Goal: Transaction & Acquisition: Register for event/course

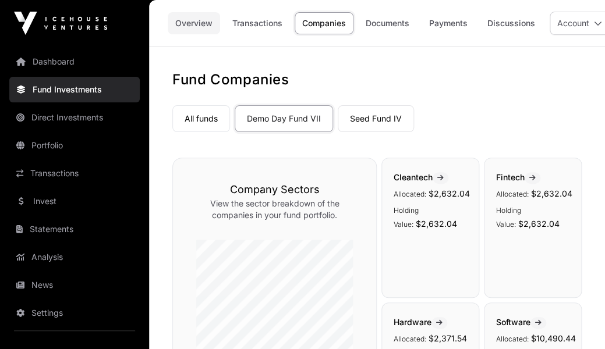
click at [193, 24] on link "Overview" at bounding box center [194, 23] width 52 height 22
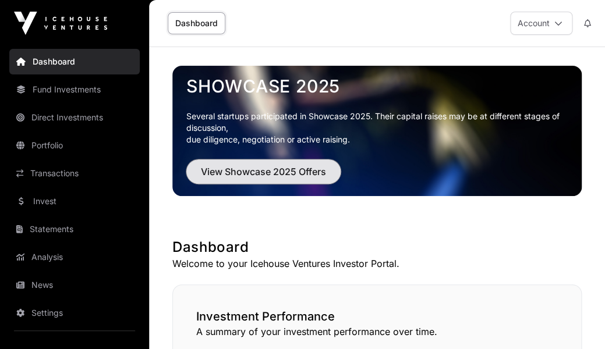
click at [232, 168] on span "View Showcase 2025 Offers" at bounding box center [263, 172] width 125 height 14
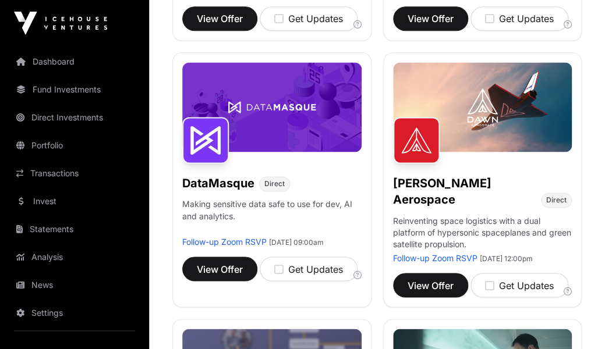
scroll to position [394, 0]
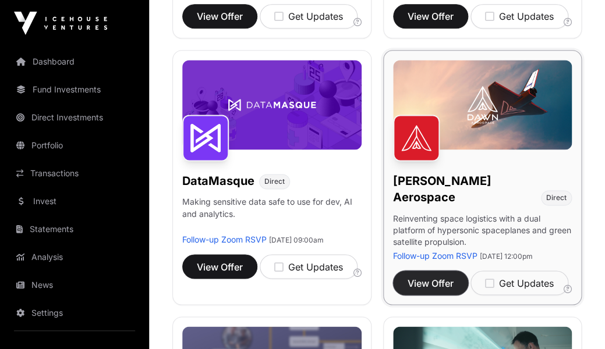
click at [423, 278] on span "View Offer" at bounding box center [430, 283] width 46 height 14
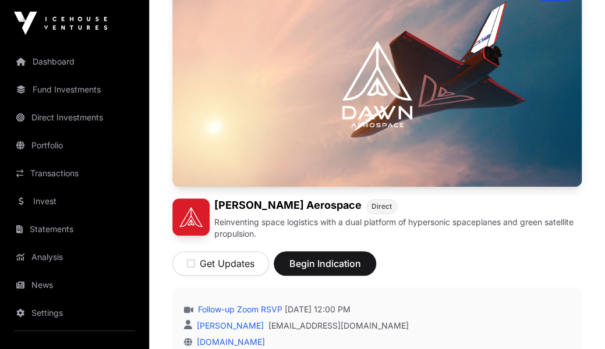
scroll to position [123, 0]
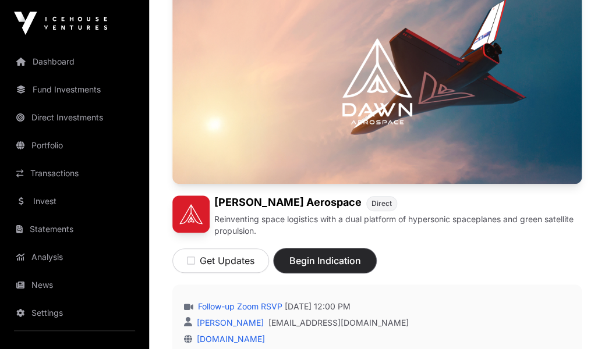
click at [315, 261] on span "Begin Indication" at bounding box center [324, 261] width 73 height 14
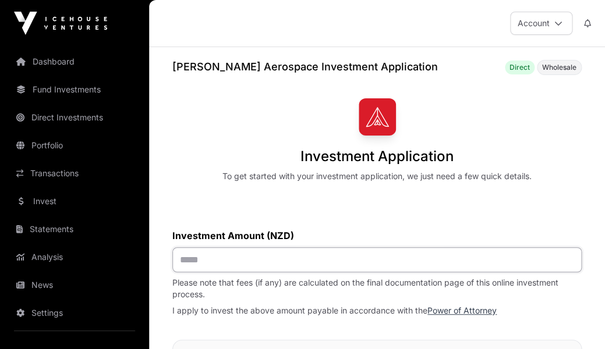
click at [186, 260] on input "text" at bounding box center [376, 259] width 409 height 25
type input "*******"
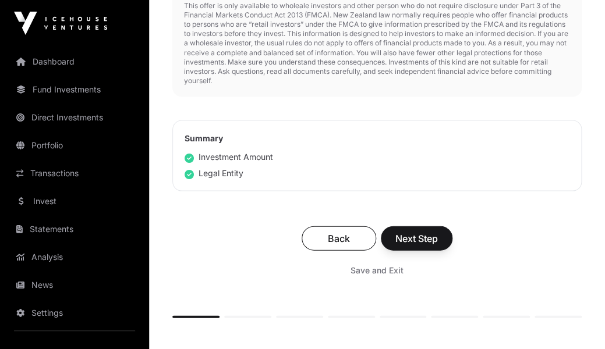
scroll to position [559, 0]
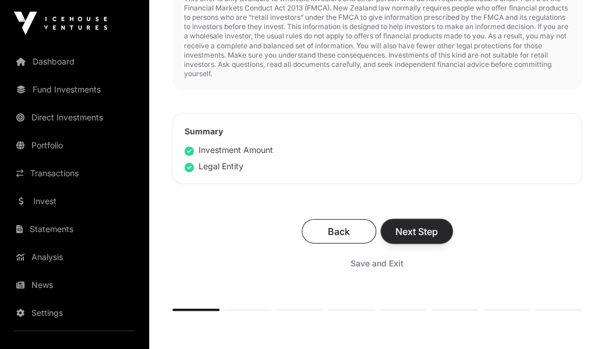
click at [420, 234] on span "Next Step" at bounding box center [416, 231] width 42 height 14
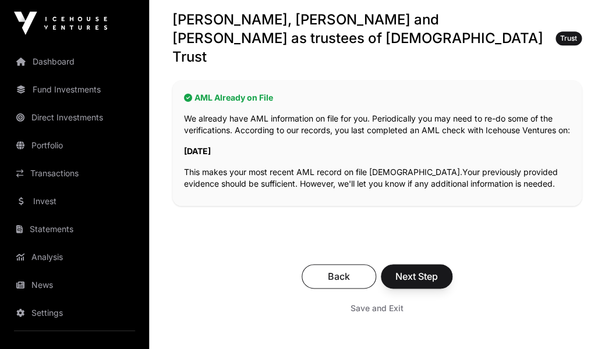
scroll to position [243, 0]
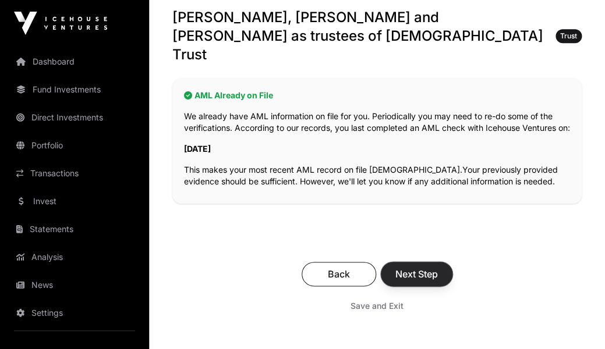
click at [416, 268] on span "Next Step" at bounding box center [416, 274] width 42 height 14
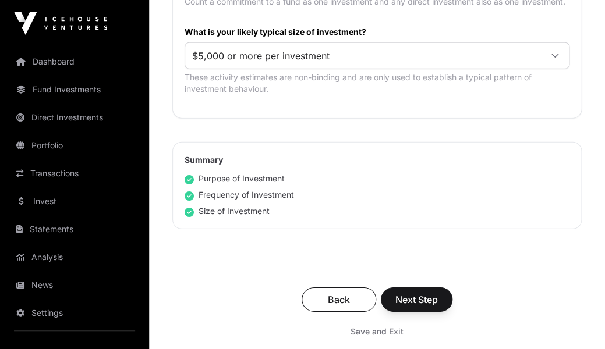
scroll to position [780, 0]
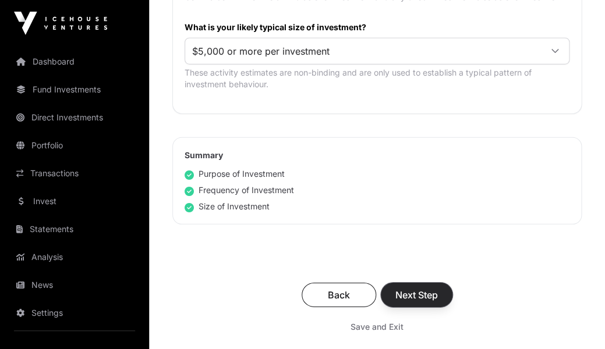
click at [416, 288] on span "Next Step" at bounding box center [416, 295] width 42 height 14
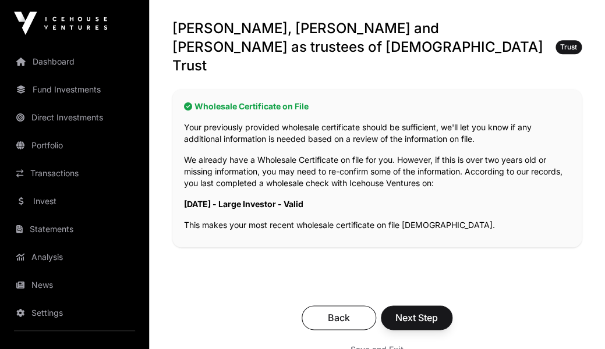
scroll to position [226, 0]
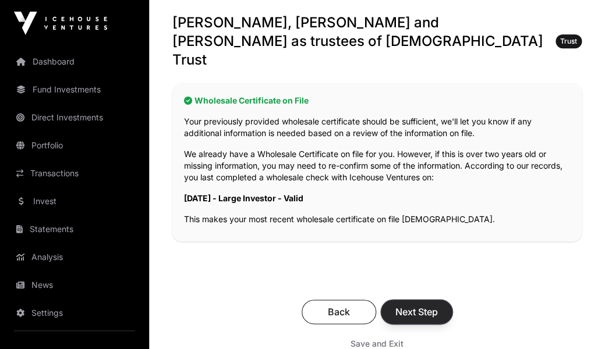
click at [417, 305] on span "Next Step" at bounding box center [416, 312] width 42 height 14
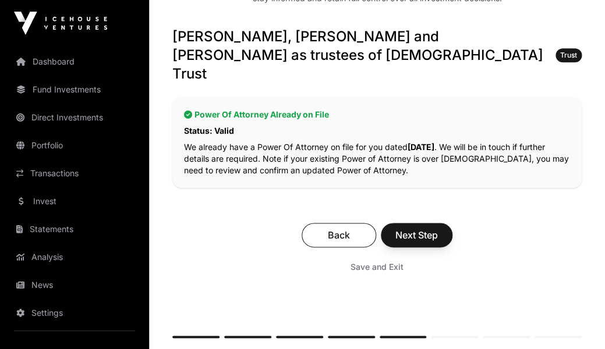
scroll to position [224, 0]
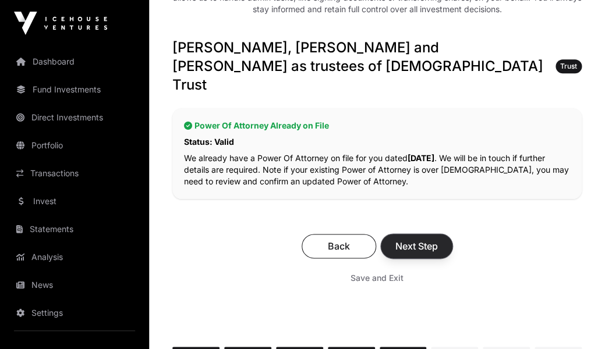
click at [420, 239] on span "Next Step" at bounding box center [416, 246] width 42 height 14
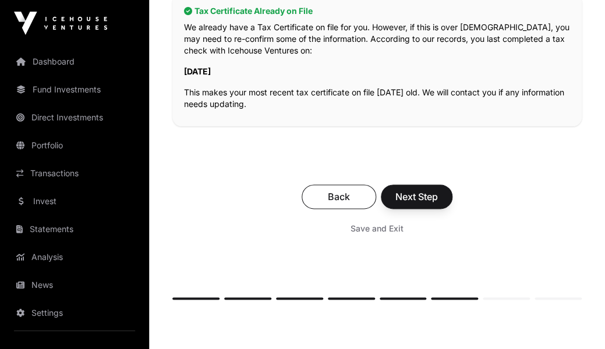
scroll to position [321, 0]
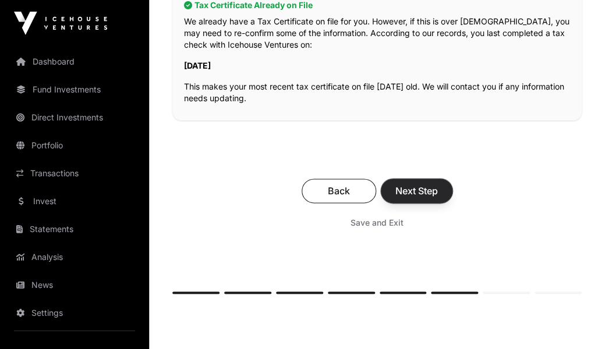
click at [415, 184] on span "Next Step" at bounding box center [416, 191] width 42 height 14
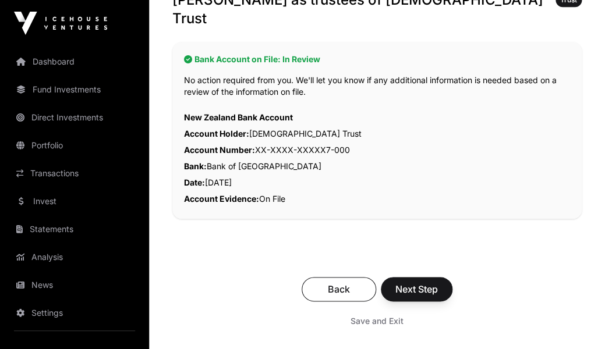
scroll to position [296, 0]
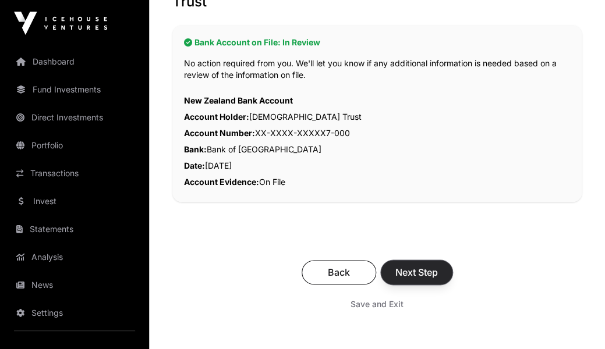
click at [417, 265] on span "Next Step" at bounding box center [416, 272] width 42 height 14
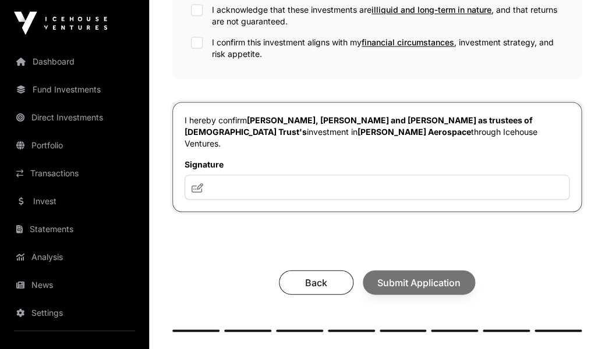
scroll to position [631, 0]
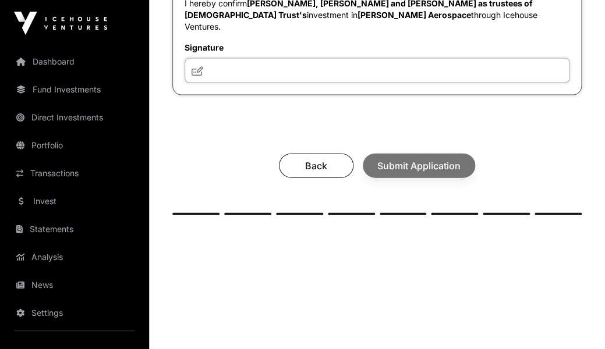
click at [275, 62] on input "text" at bounding box center [376, 70] width 385 height 25
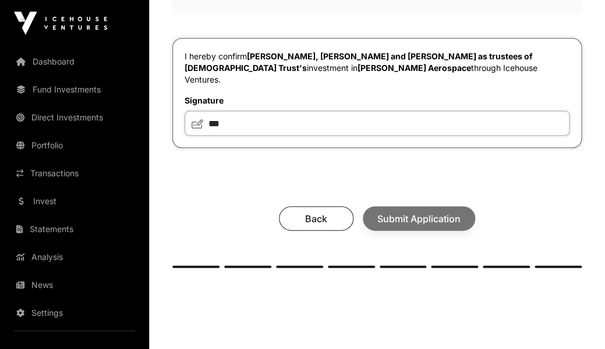
scroll to position [567, 0]
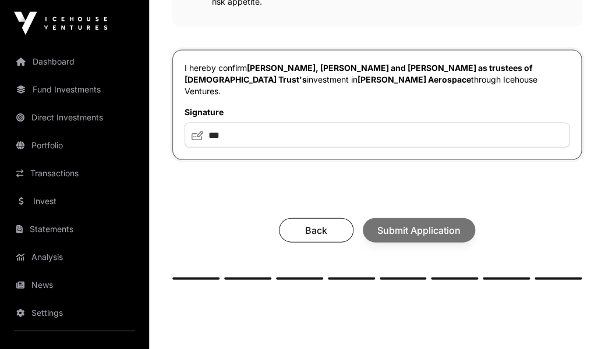
click at [196, 130] on icon at bounding box center [197, 134] width 12 height 9
drag, startPoint x: 235, startPoint y: 121, endPoint x: 207, endPoint y: 122, distance: 27.9
click at [207, 122] on input "***" at bounding box center [376, 134] width 385 height 25
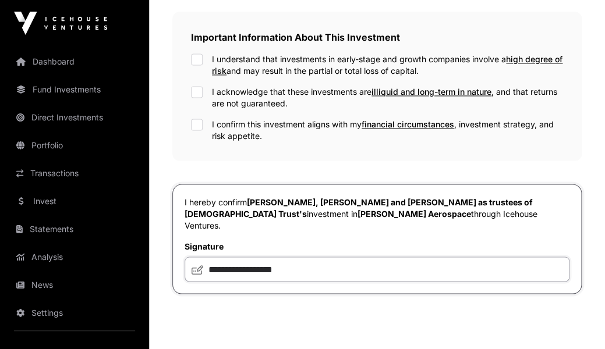
scroll to position [424, 0]
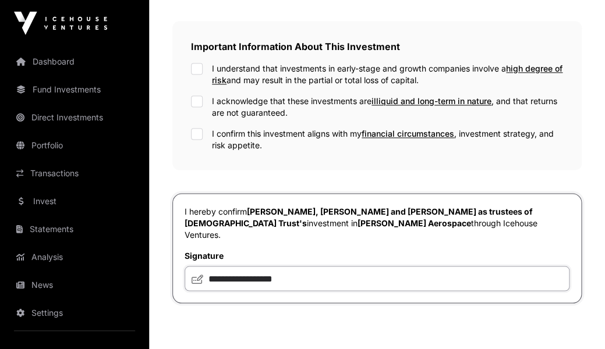
type input "**********"
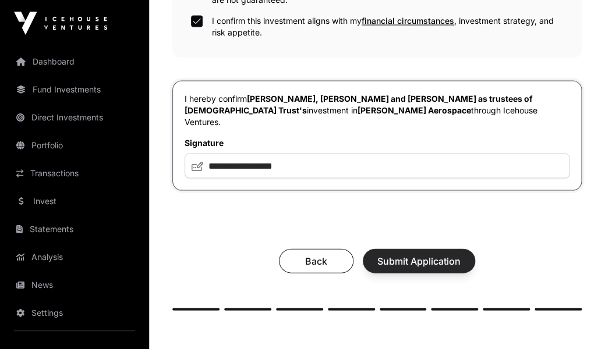
scroll to position [544, 0]
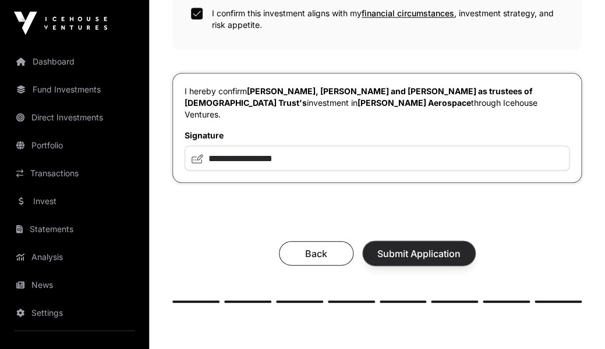
click at [407, 246] on span "Submit Application" at bounding box center [418, 253] width 83 height 14
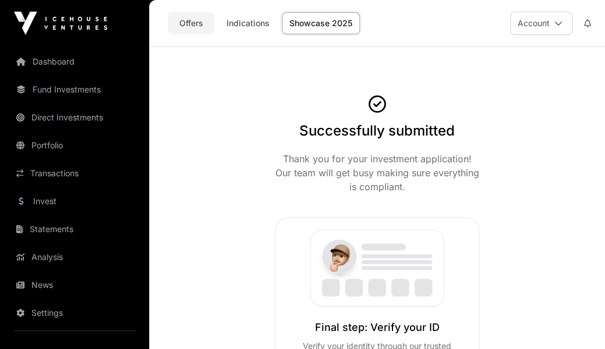
click at [192, 19] on link "Offers" at bounding box center [191, 23] width 47 height 22
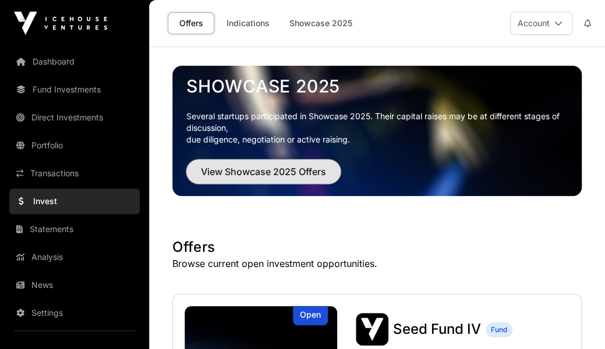
click at [290, 167] on span "View Showcase 2025 Offers" at bounding box center [263, 172] width 125 height 14
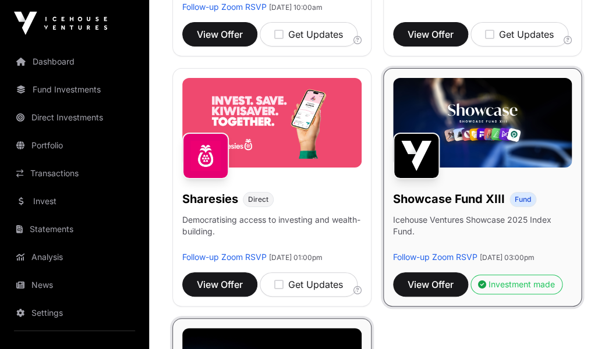
scroll to position [1177, 0]
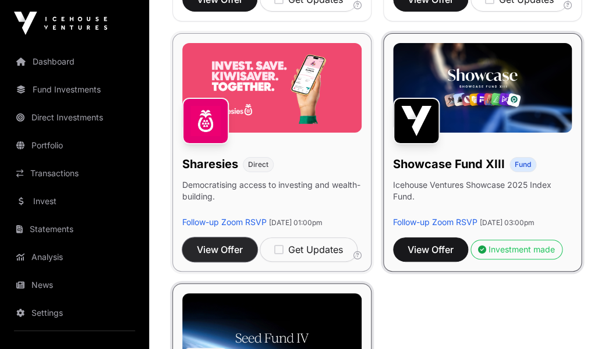
click at [215, 257] on span "View Offer" at bounding box center [220, 250] width 46 height 14
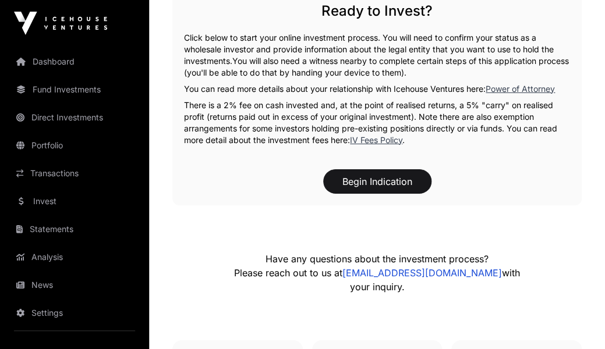
scroll to position [1025, 0]
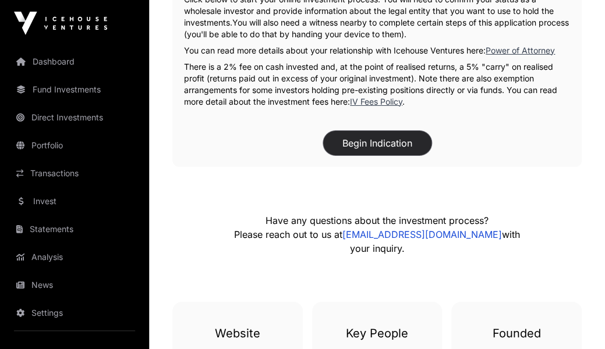
click at [375, 145] on button "Begin Indication" at bounding box center [377, 143] width 108 height 24
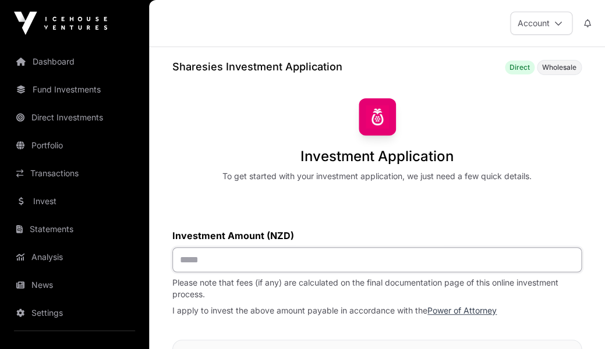
click at [244, 255] on input "text" at bounding box center [376, 259] width 409 height 25
type input "*******"
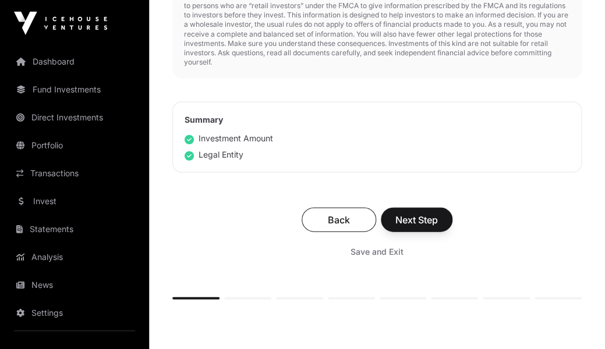
scroll to position [595, 0]
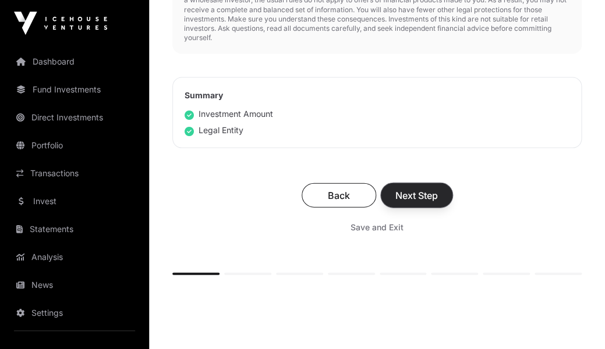
click at [420, 197] on span "Next Step" at bounding box center [416, 195] width 42 height 14
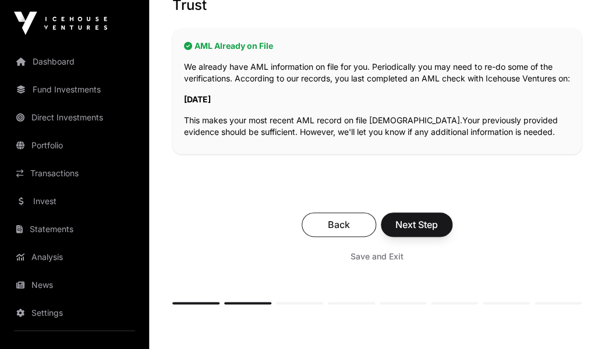
scroll to position [303, 0]
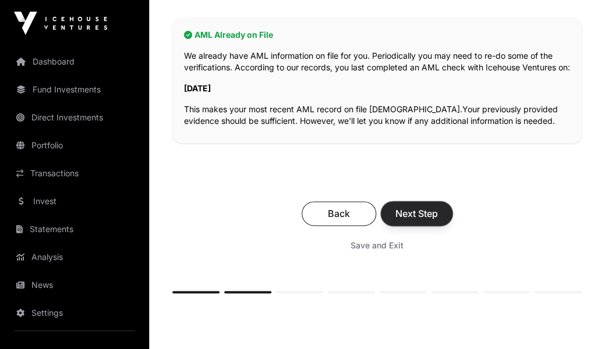
click at [415, 210] on span "Next Step" at bounding box center [416, 214] width 42 height 14
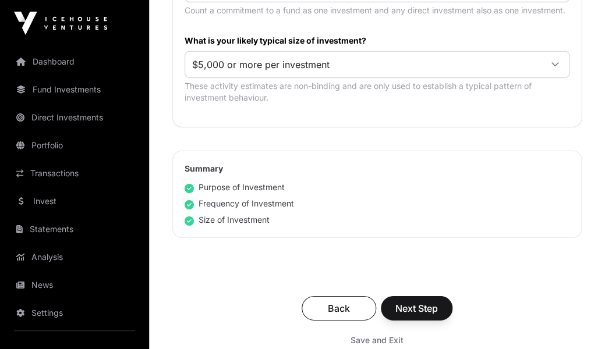
scroll to position [774, 0]
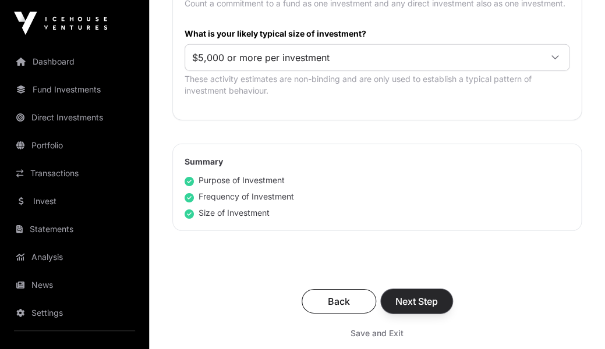
click at [416, 294] on span "Next Step" at bounding box center [416, 301] width 42 height 14
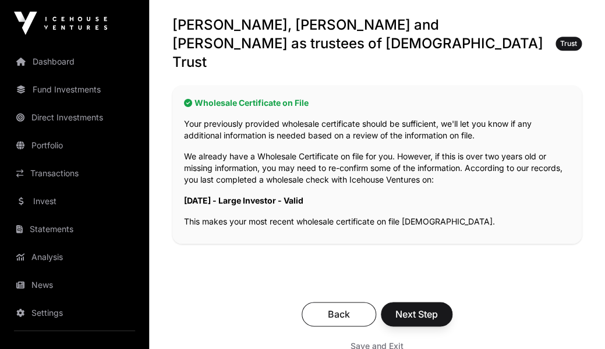
scroll to position [242, 0]
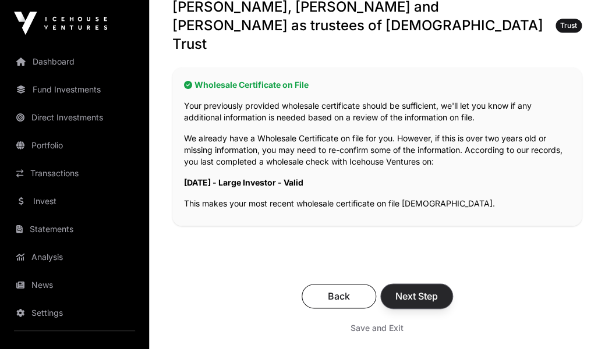
click at [417, 286] on button "Next Step" at bounding box center [417, 296] width 72 height 24
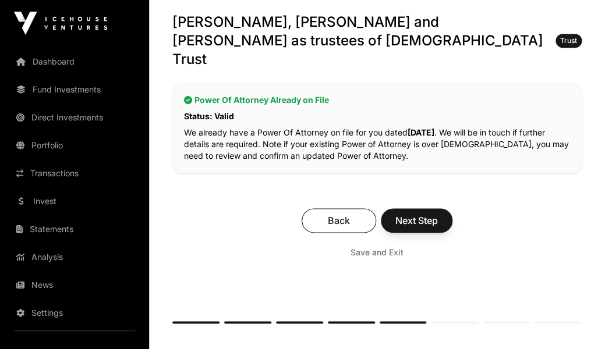
scroll to position [250, 0]
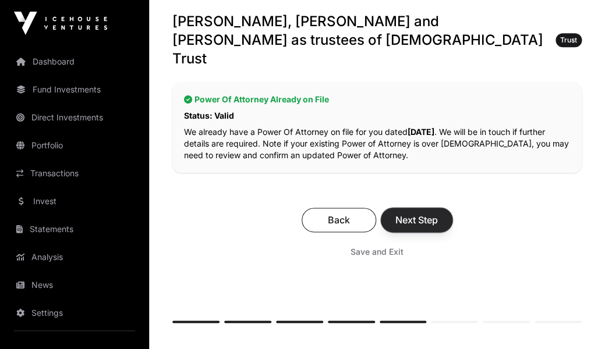
click at [409, 213] on span "Next Step" at bounding box center [416, 220] width 42 height 14
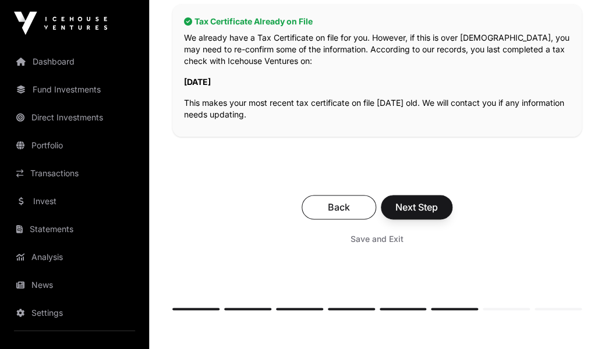
scroll to position [326, 0]
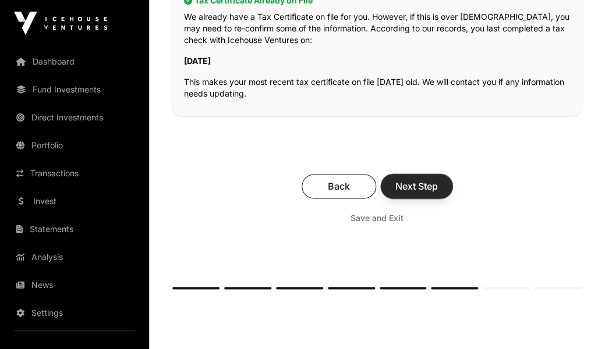
click at [413, 179] on span "Next Step" at bounding box center [416, 186] width 42 height 14
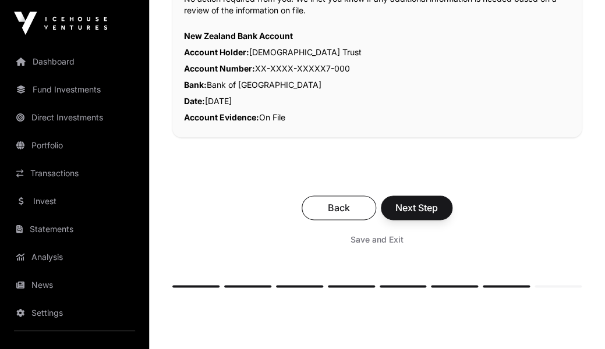
scroll to position [381, 0]
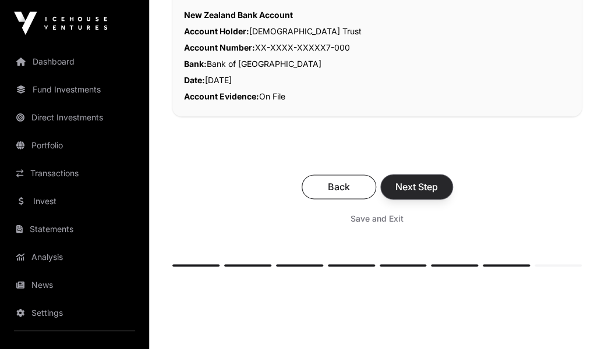
click at [415, 180] on span "Next Step" at bounding box center [416, 187] width 42 height 14
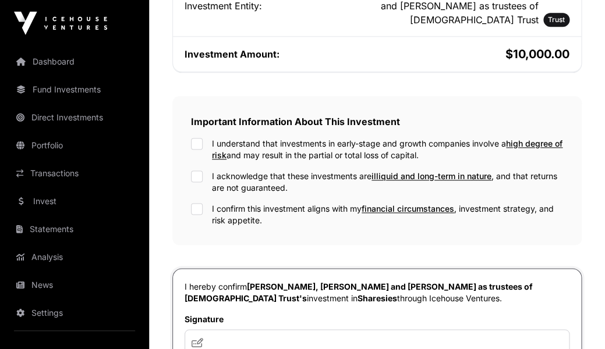
scroll to position [371, 0]
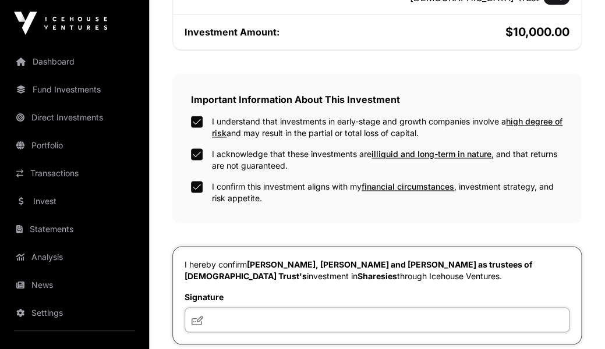
click at [237, 322] on input "text" at bounding box center [376, 319] width 385 height 25
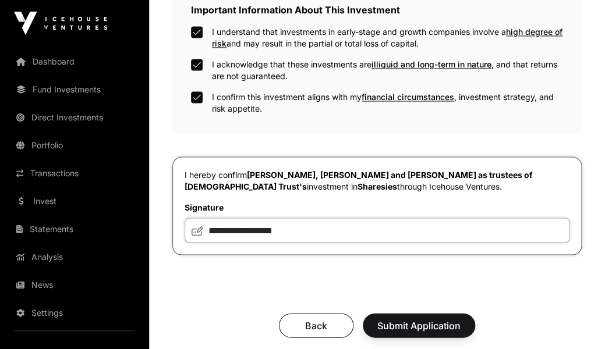
scroll to position [473, 0]
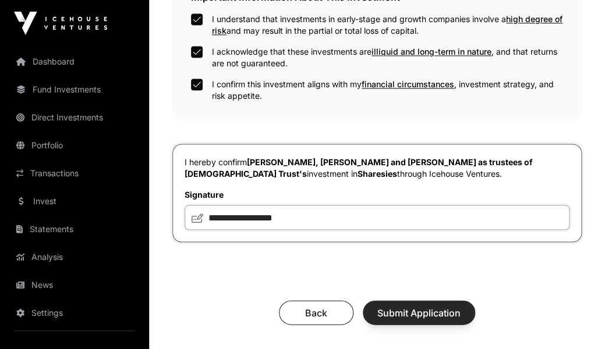
type input "**********"
click at [401, 316] on span "Submit Application" at bounding box center [418, 313] width 83 height 14
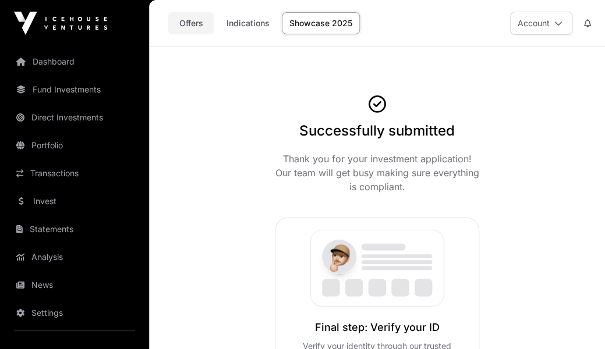
click at [193, 24] on link "Offers" at bounding box center [191, 23] width 47 height 22
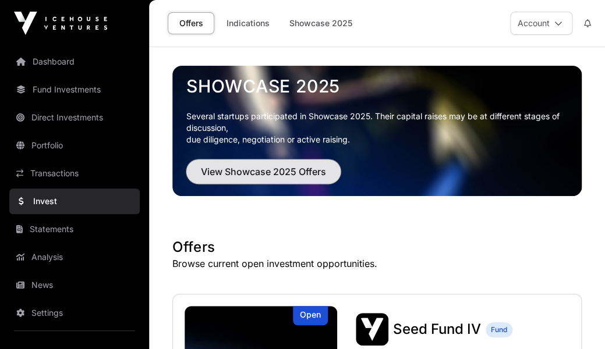
click at [272, 169] on span "View Showcase 2025 Offers" at bounding box center [263, 172] width 125 height 14
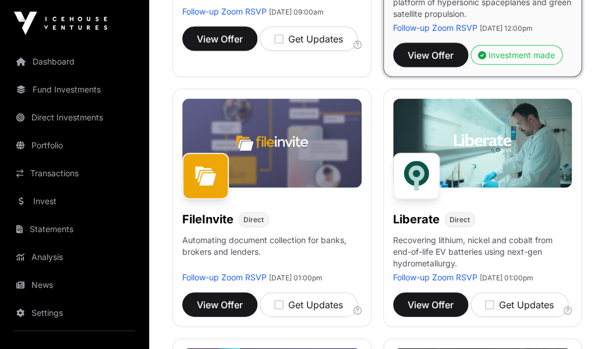
scroll to position [625, 0]
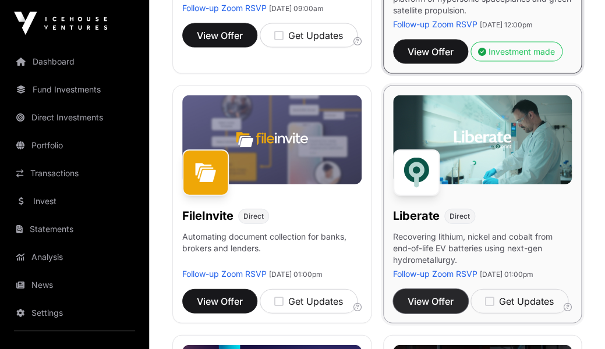
click at [443, 308] on span "View Offer" at bounding box center [430, 301] width 46 height 14
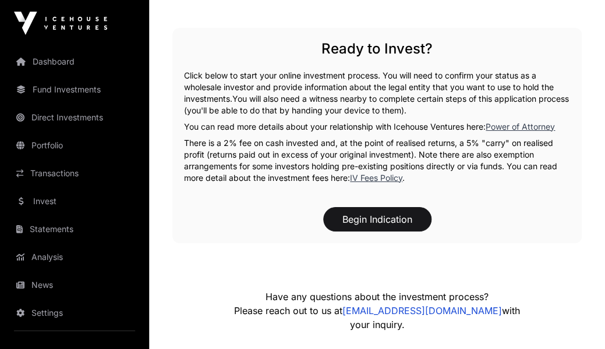
scroll to position [1036, 0]
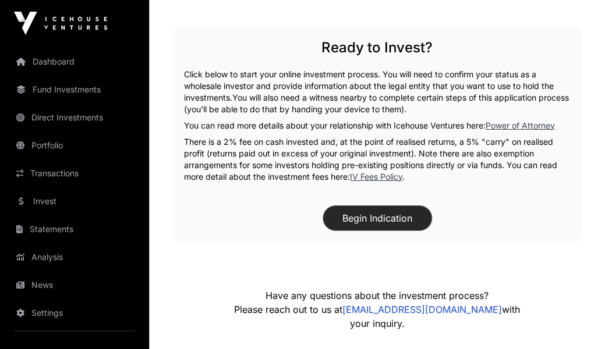
click at [384, 223] on button "Begin Indication" at bounding box center [377, 218] width 108 height 24
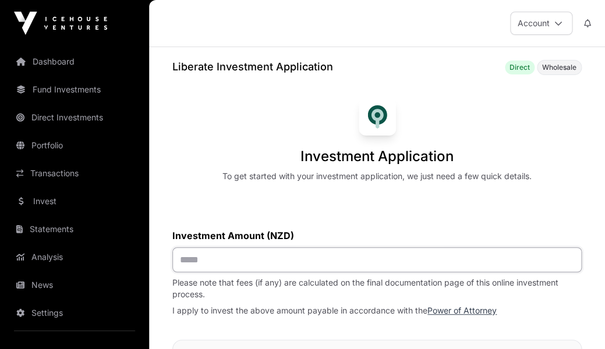
click at [187, 259] on input "text" at bounding box center [376, 259] width 409 height 25
type input "******"
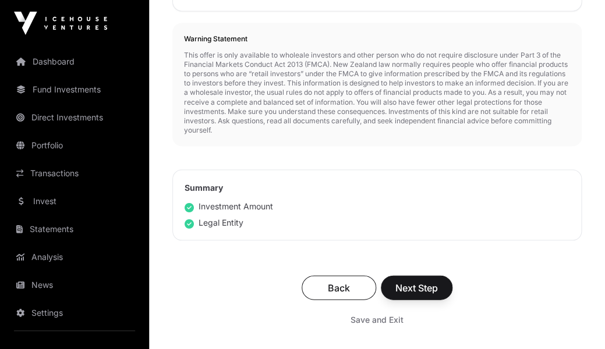
scroll to position [516, 0]
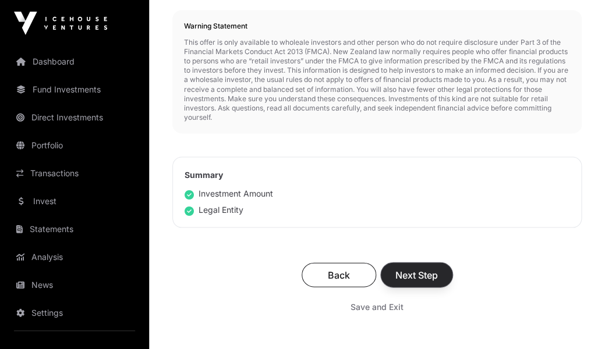
click at [417, 275] on span "Next Step" at bounding box center [416, 275] width 42 height 14
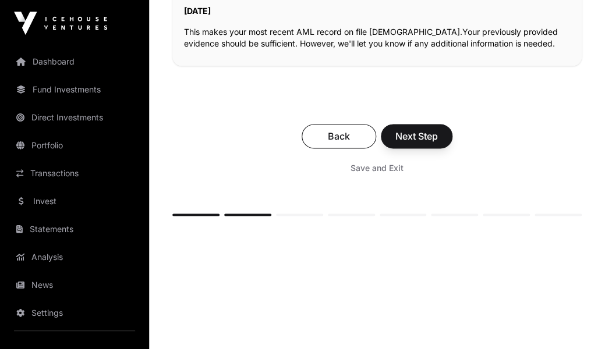
scroll to position [385, 0]
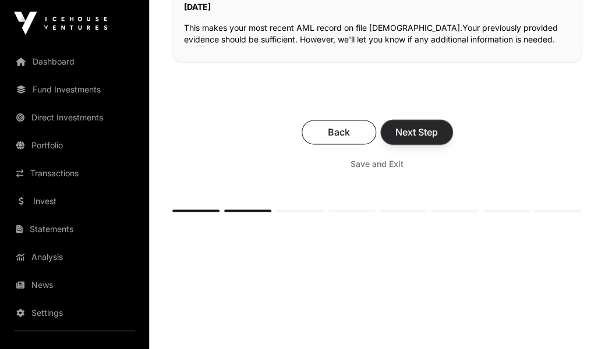
click at [418, 126] on span "Next Step" at bounding box center [416, 132] width 42 height 14
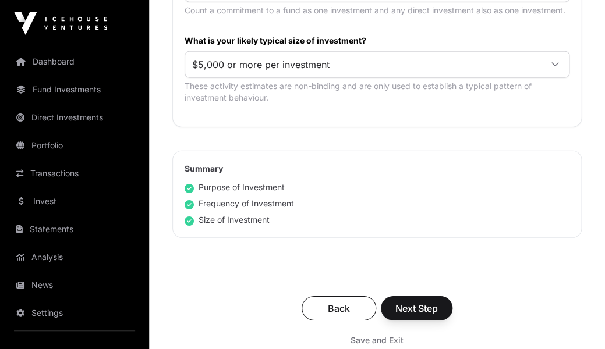
scroll to position [772, 0]
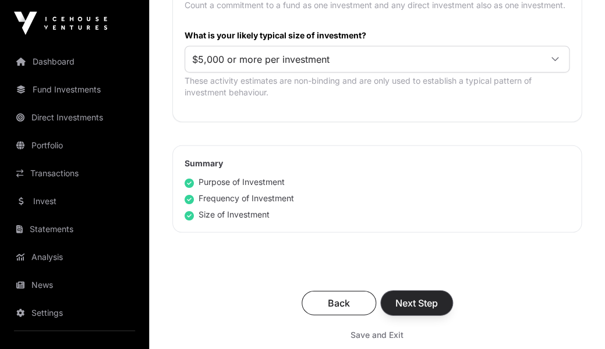
click at [414, 296] on span "Next Step" at bounding box center [416, 303] width 42 height 14
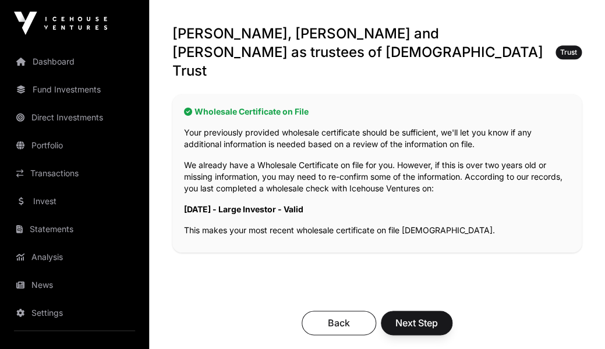
scroll to position [218, 0]
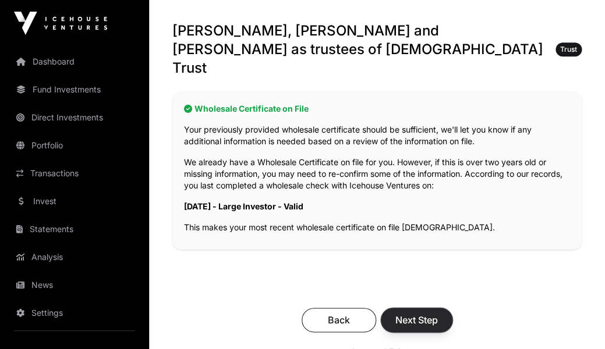
click at [414, 313] on span "Next Step" at bounding box center [416, 320] width 42 height 14
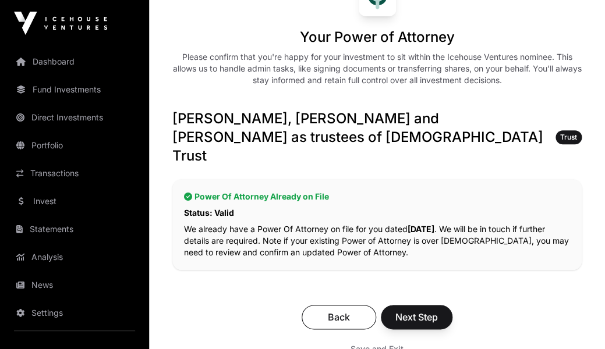
scroll to position [154, 0]
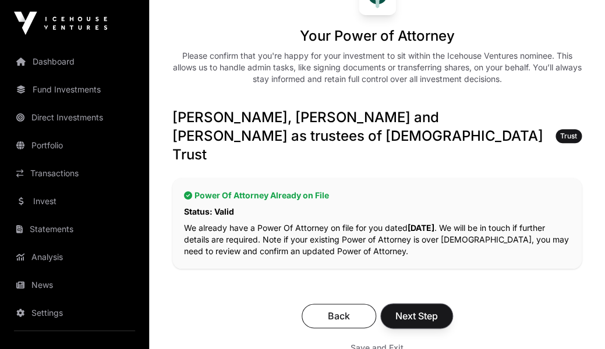
click at [414, 309] on span "Next Step" at bounding box center [416, 316] width 42 height 14
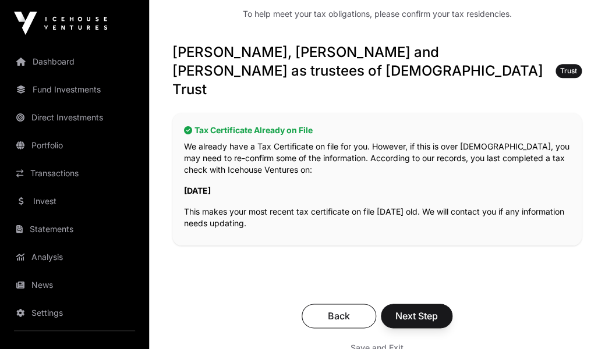
scroll to position [200, 0]
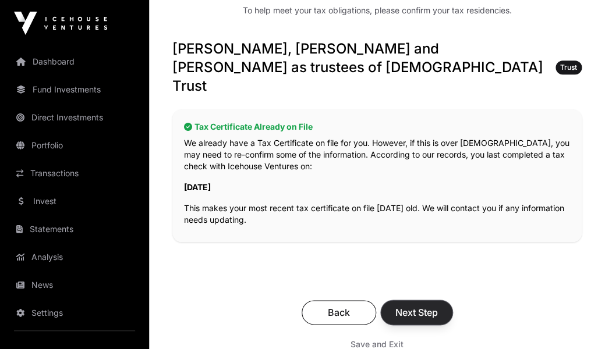
click at [414, 306] on span "Next Step" at bounding box center [416, 313] width 42 height 14
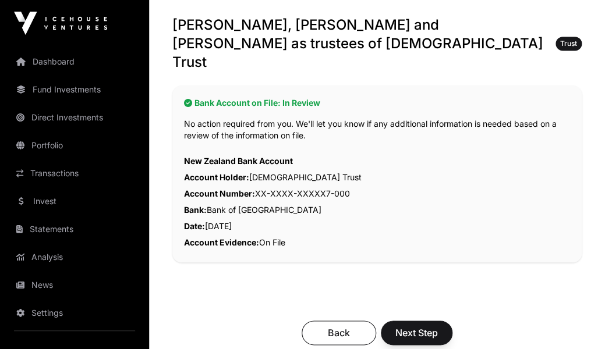
scroll to position [255, 0]
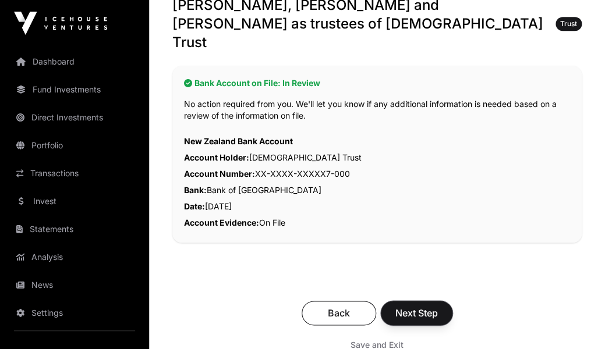
click at [414, 306] on span "Next Step" at bounding box center [416, 313] width 42 height 14
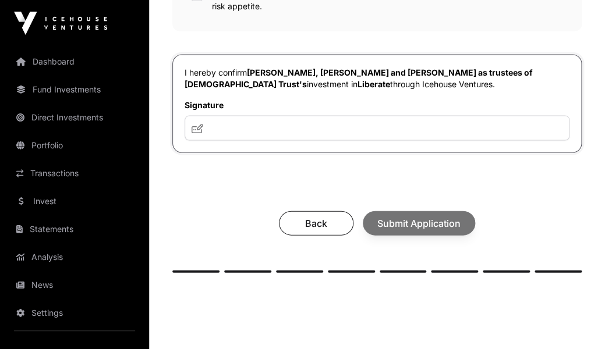
scroll to position [564, 0]
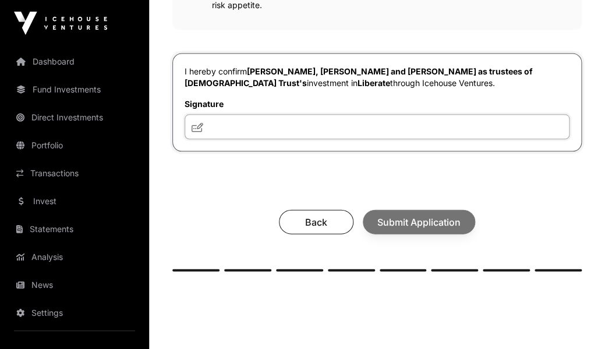
click at [286, 135] on input "text" at bounding box center [376, 126] width 385 height 25
type input "**********"
click at [430, 226] on div "Back Submit Application" at bounding box center [377, 222] width 386 height 24
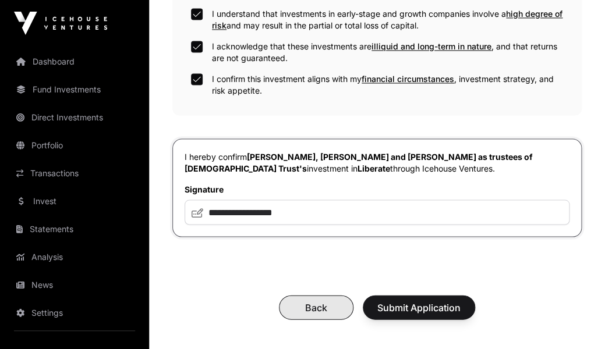
scroll to position [499, 0]
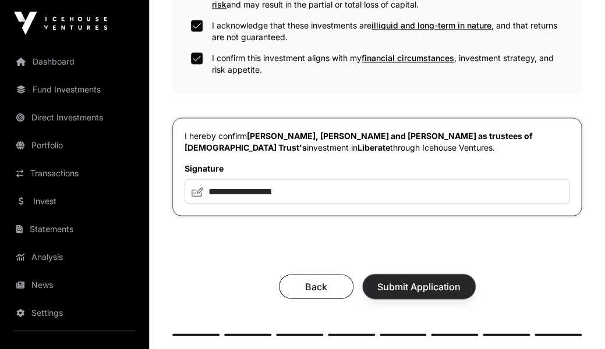
click at [423, 283] on span "Submit Application" at bounding box center [418, 286] width 83 height 14
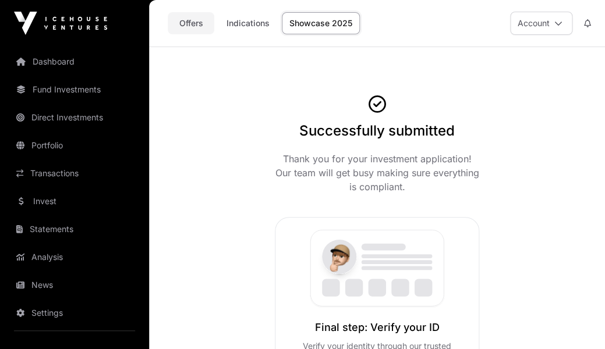
click at [196, 24] on link "Offers" at bounding box center [191, 23] width 47 height 22
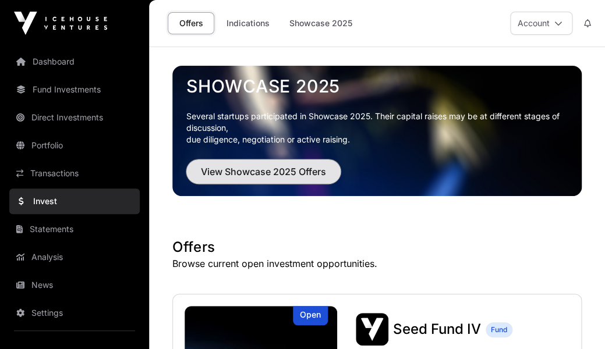
click at [254, 171] on span "View Showcase 2025 Offers" at bounding box center [263, 172] width 125 height 14
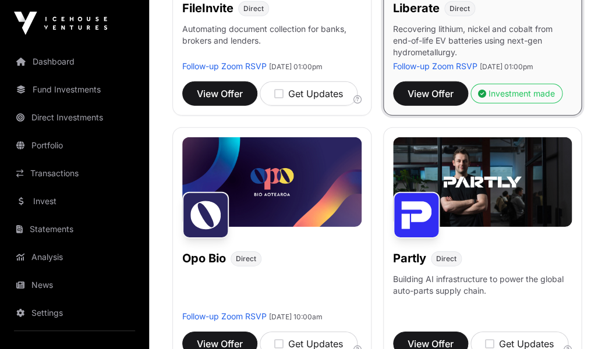
scroll to position [836, 0]
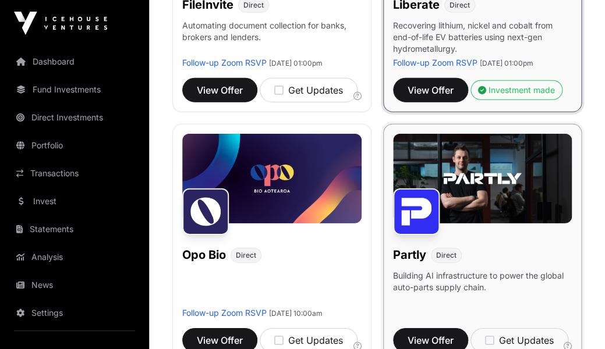
click at [460, 217] on img at bounding box center [482, 179] width 179 height 90
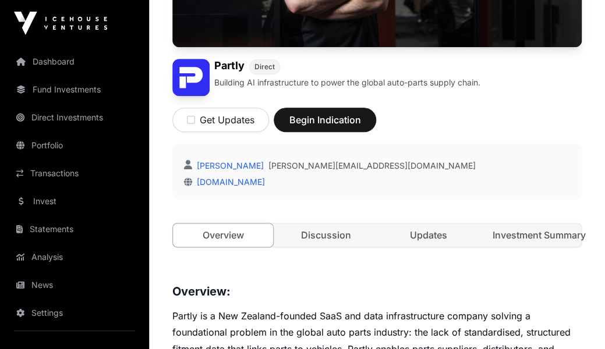
scroll to position [262, 0]
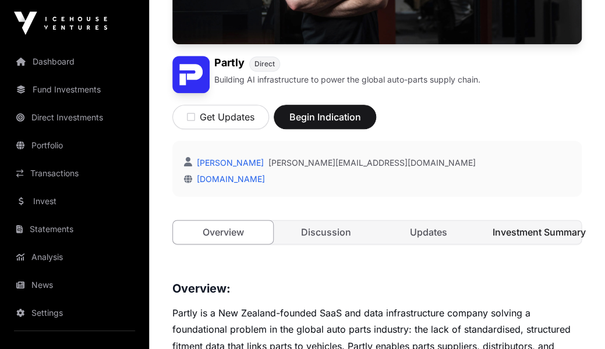
click at [525, 230] on link "Investment Summary" at bounding box center [531, 232] width 100 height 23
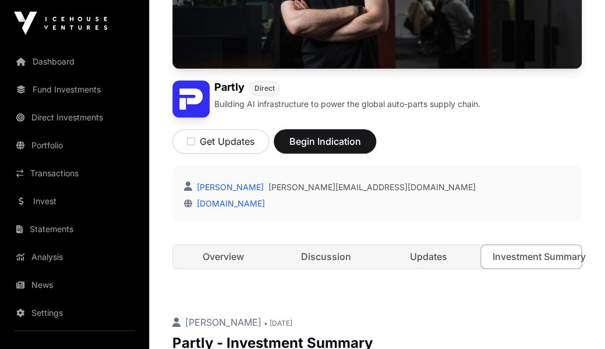
scroll to position [240, 0]
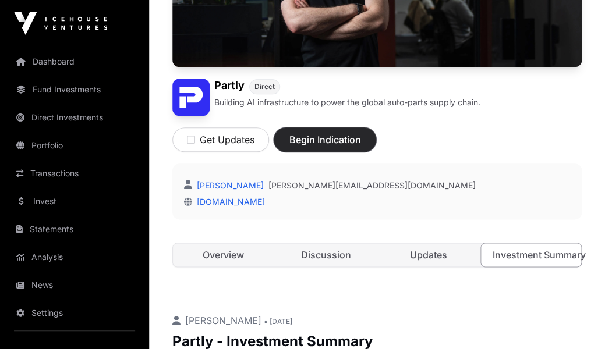
click at [335, 140] on span "Begin Indication" at bounding box center [324, 140] width 73 height 14
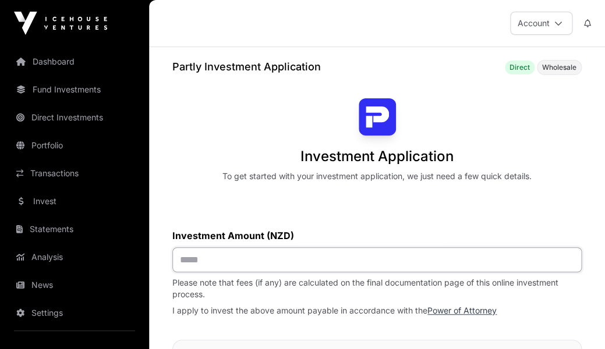
click at [179, 268] on input "text" at bounding box center [376, 259] width 409 height 25
type input "******"
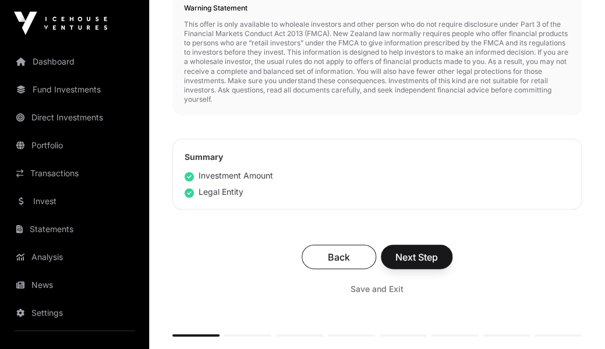
scroll to position [562, 0]
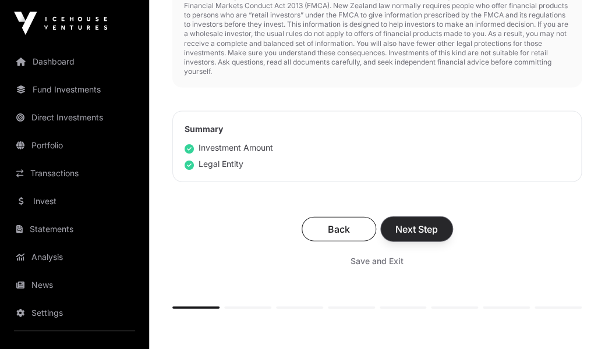
click at [428, 230] on span "Next Step" at bounding box center [416, 229] width 42 height 14
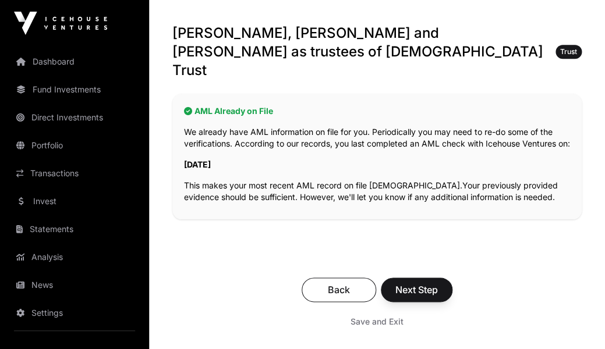
scroll to position [235, 0]
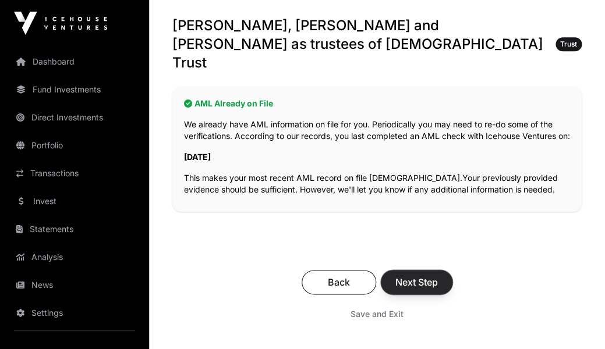
click at [413, 279] on span "Next Step" at bounding box center [416, 282] width 42 height 14
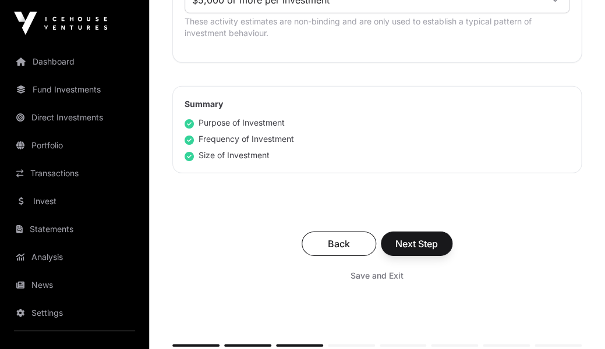
scroll to position [886, 0]
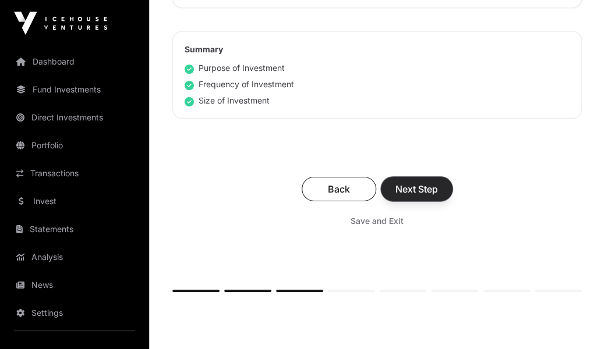
click at [415, 182] on span "Next Step" at bounding box center [416, 189] width 42 height 14
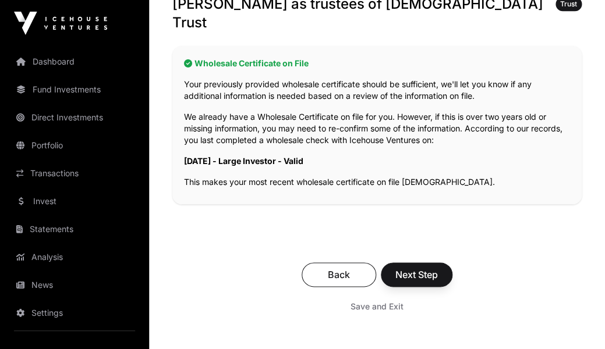
scroll to position [394, 0]
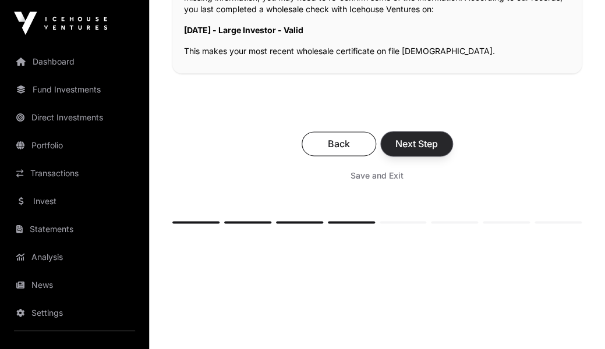
click at [415, 137] on span "Next Step" at bounding box center [416, 144] width 42 height 14
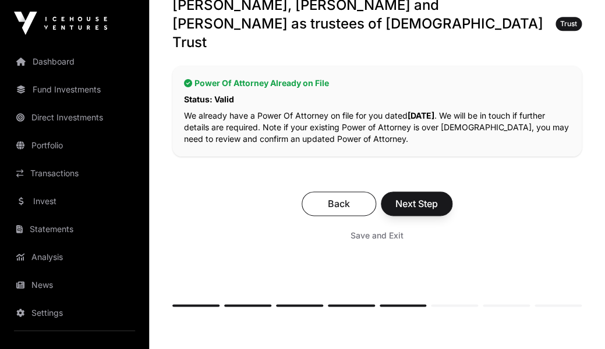
scroll to position [268, 0]
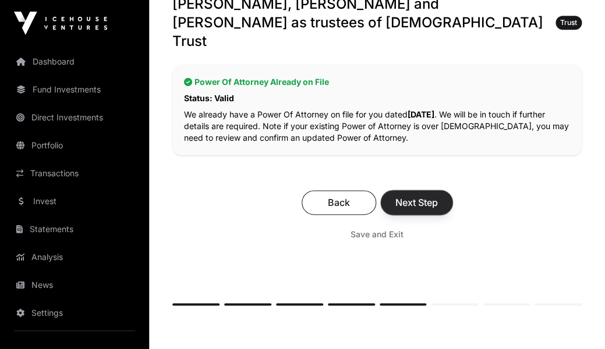
click at [414, 196] on span "Next Step" at bounding box center [416, 203] width 42 height 14
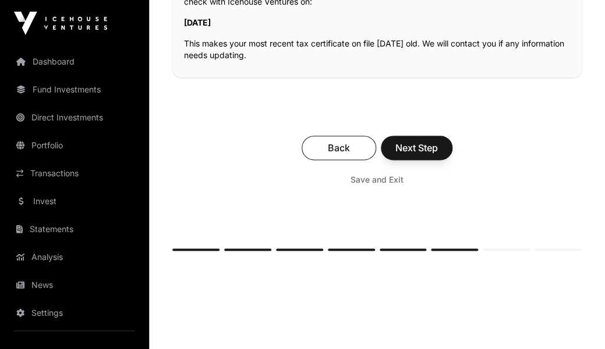
scroll to position [392, 0]
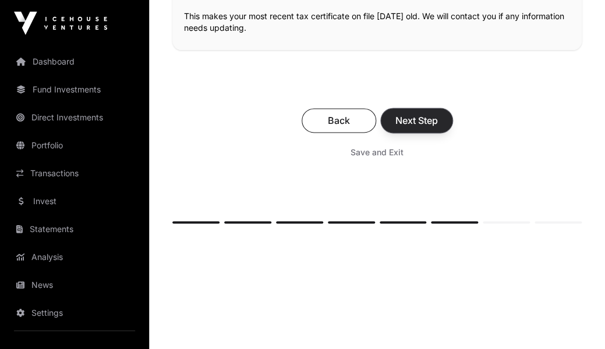
click at [413, 113] on span "Next Step" at bounding box center [416, 120] width 42 height 14
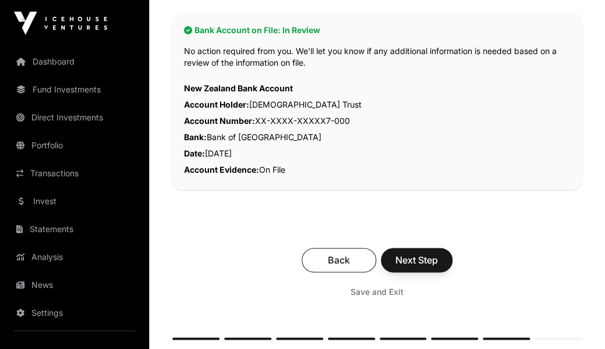
scroll to position [332, 0]
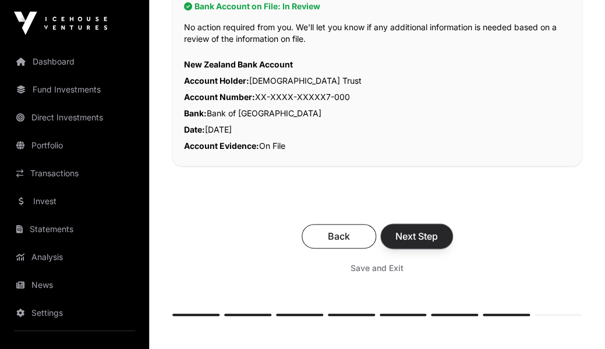
click at [417, 229] on span "Next Step" at bounding box center [416, 236] width 42 height 14
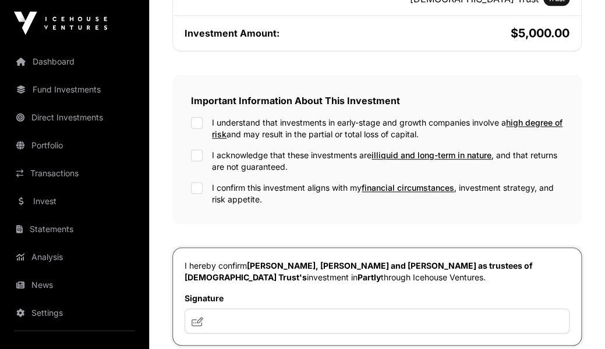
scroll to position [386, 0]
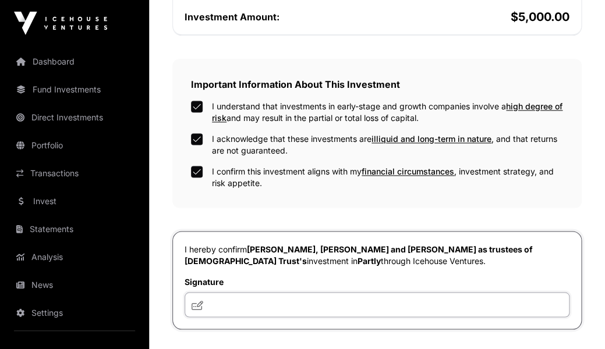
click at [239, 307] on input "text" at bounding box center [376, 304] width 385 height 25
click at [265, 306] on input "**********" at bounding box center [376, 304] width 385 height 25
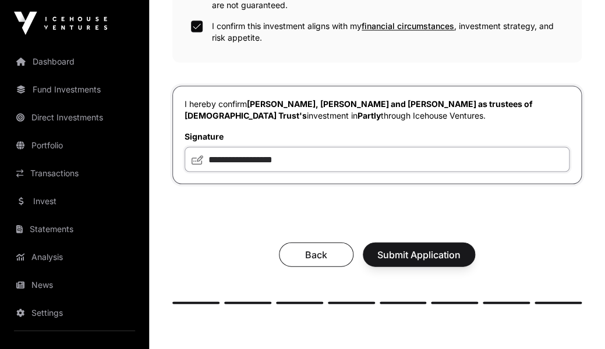
scroll to position [546, 0]
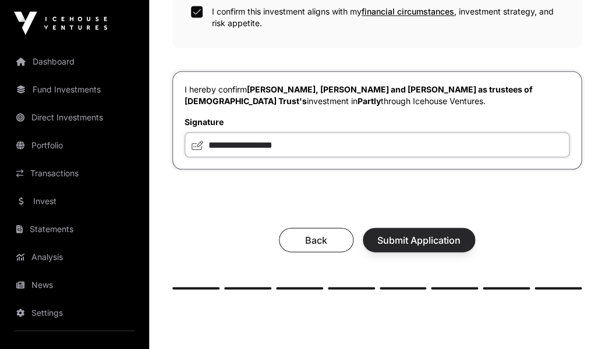
type input "**********"
click at [397, 237] on span "Submit Application" at bounding box center [418, 240] width 83 height 14
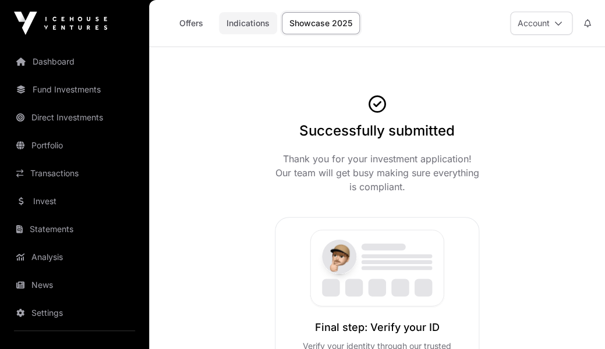
click at [246, 25] on link "Indications" at bounding box center [248, 23] width 58 height 22
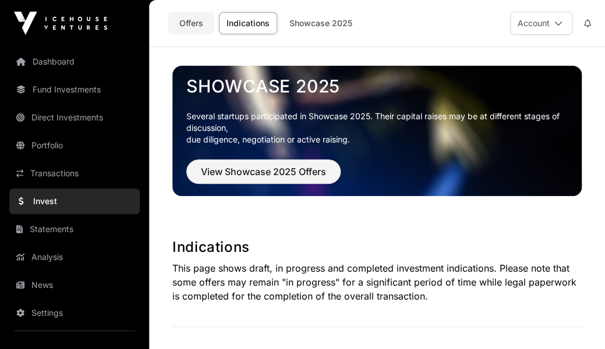
click at [189, 20] on link "Offers" at bounding box center [191, 23] width 47 height 22
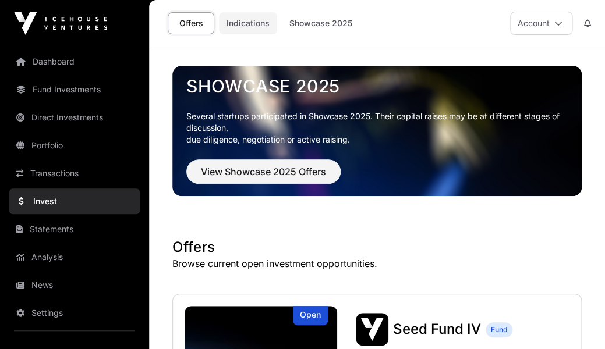
click at [245, 23] on link "Indications" at bounding box center [248, 23] width 58 height 22
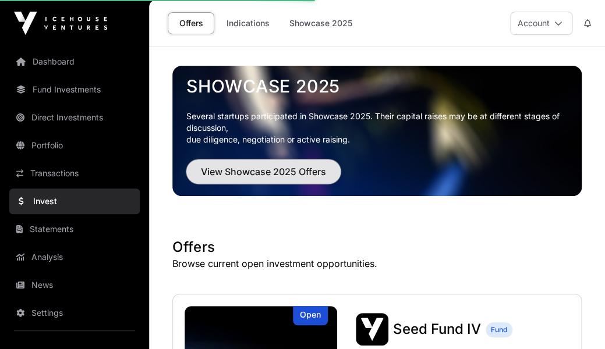
click at [252, 166] on span "View Showcase 2025 Offers" at bounding box center [263, 172] width 125 height 14
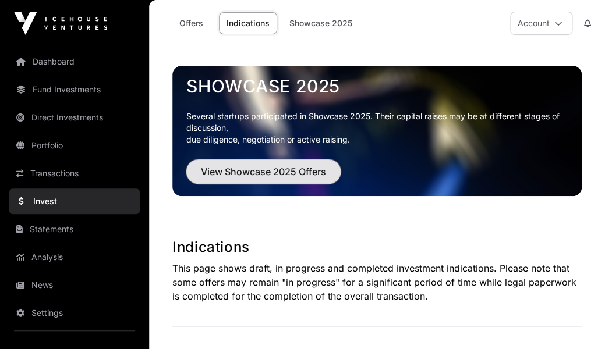
click at [268, 174] on span "View Showcase 2025 Offers" at bounding box center [263, 172] width 125 height 14
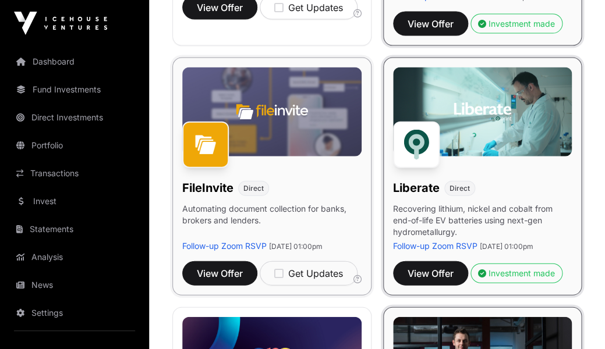
scroll to position [655, 0]
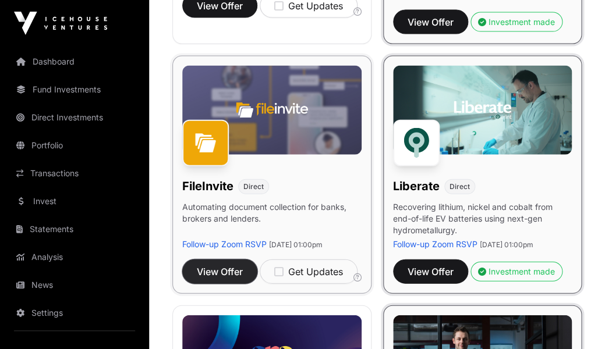
click at [219, 279] on span "View Offer" at bounding box center [220, 272] width 46 height 14
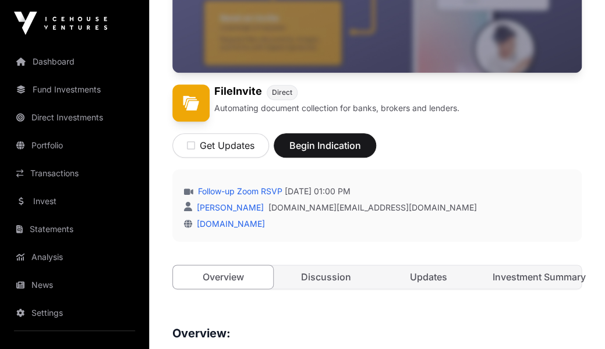
scroll to position [242, 0]
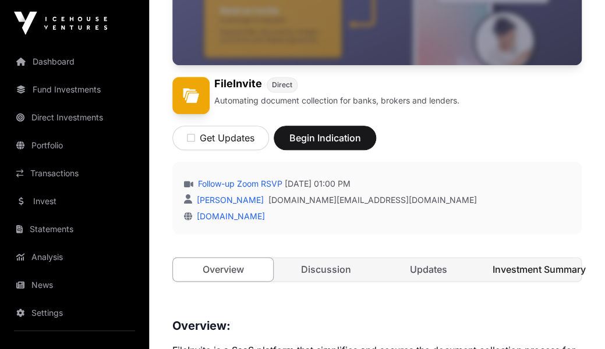
click at [530, 269] on link "Investment Summary" at bounding box center [531, 269] width 100 height 23
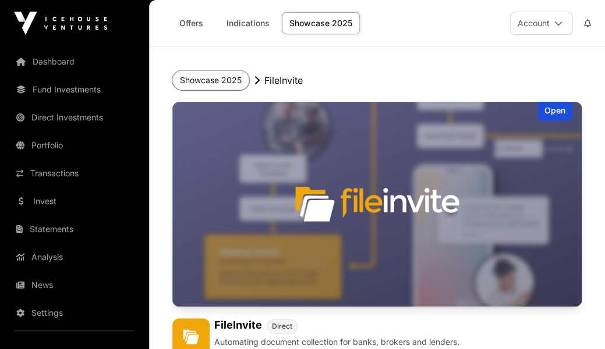
click at [208, 81] on button "Showcase 2025" at bounding box center [210, 80] width 77 height 20
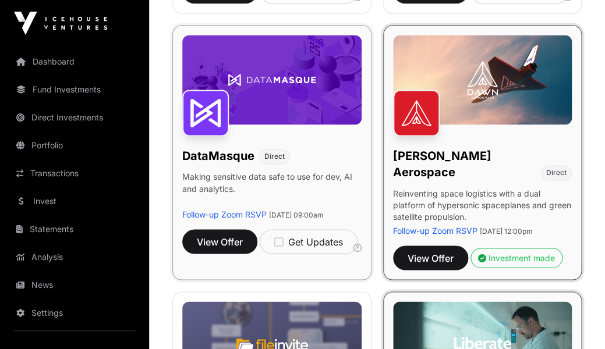
scroll to position [426, 0]
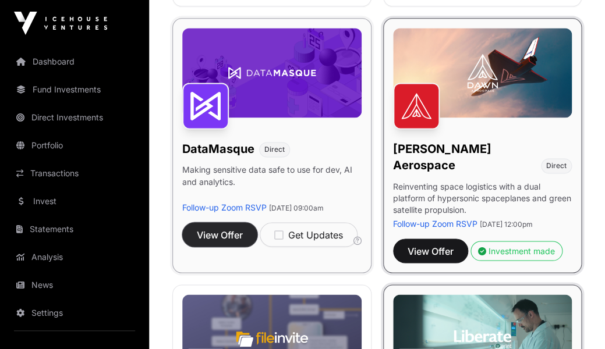
click at [209, 242] on span "View Offer" at bounding box center [220, 235] width 46 height 14
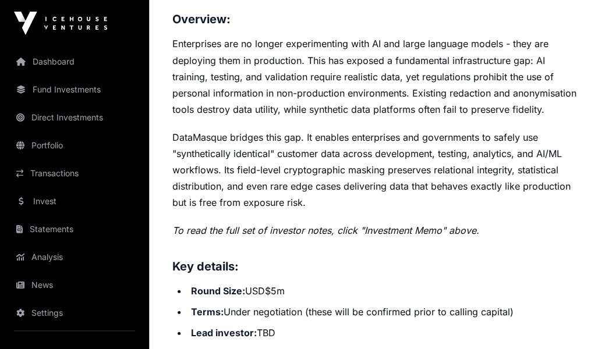
scroll to position [487, 0]
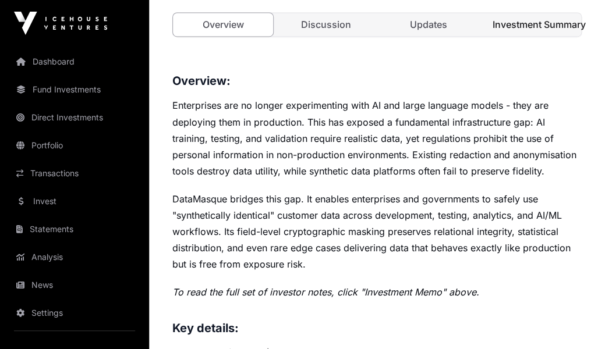
click at [521, 29] on link "Investment Summary" at bounding box center [531, 24] width 100 height 23
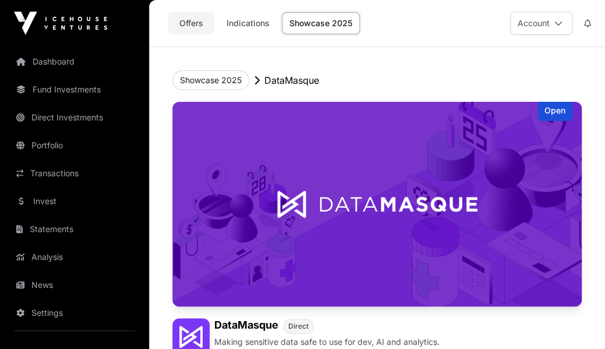
click at [190, 21] on link "Offers" at bounding box center [191, 23] width 47 height 22
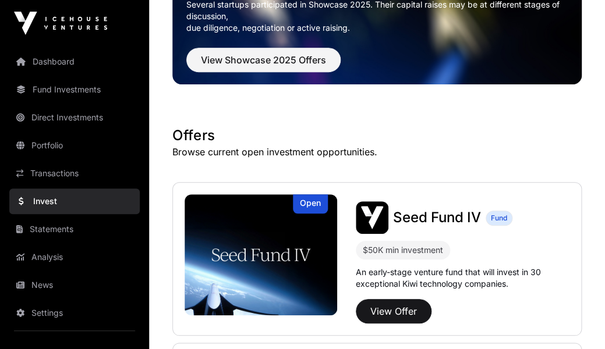
scroll to position [349, 0]
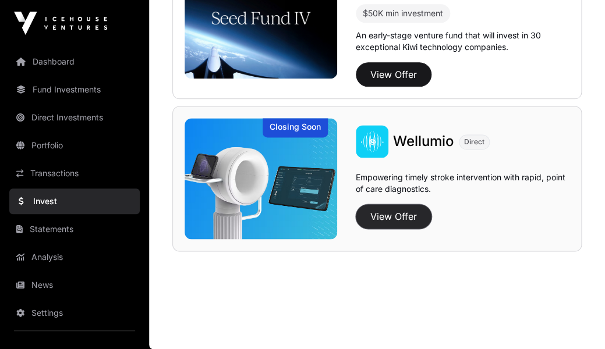
click at [384, 216] on button "View Offer" at bounding box center [394, 216] width 76 height 24
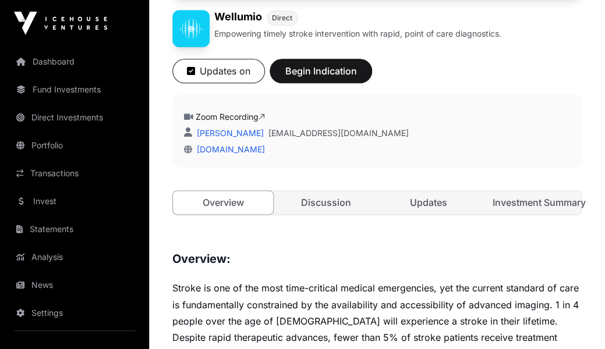
scroll to position [304, 0]
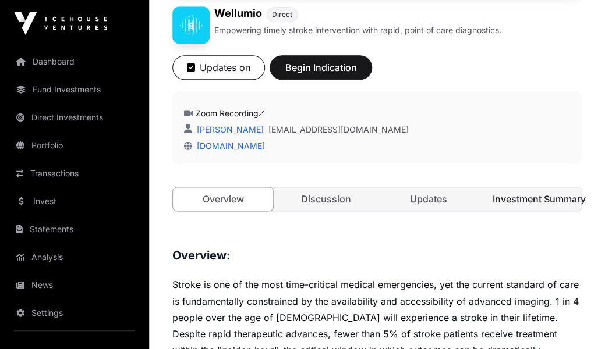
click at [530, 197] on link "Investment Summary" at bounding box center [531, 198] width 100 height 23
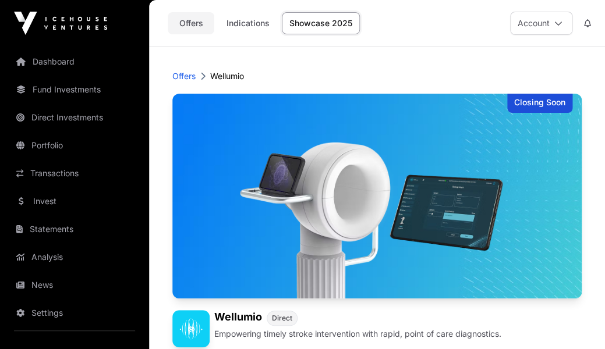
click at [188, 23] on link "Offers" at bounding box center [191, 23] width 47 height 22
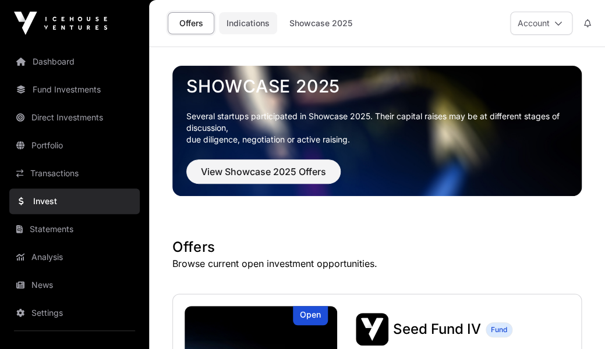
click at [250, 24] on link "Indications" at bounding box center [248, 23] width 58 height 22
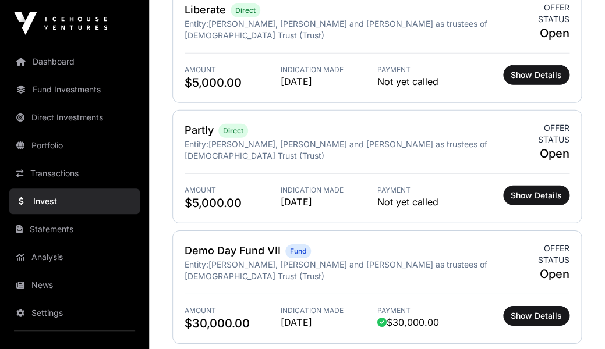
scroll to position [839, 0]
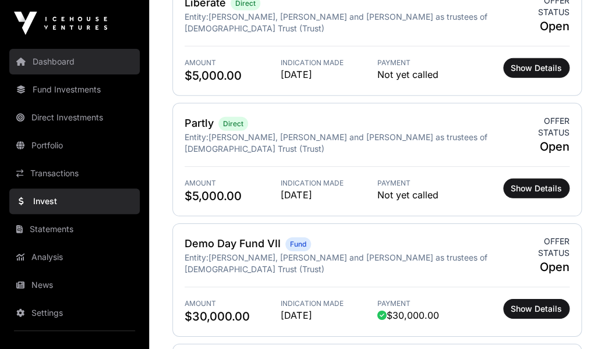
click at [56, 61] on link "Dashboard" at bounding box center [74, 62] width 130 height 26
